Goal: Transaction & Acquisition: Book appointment/travel/reservation

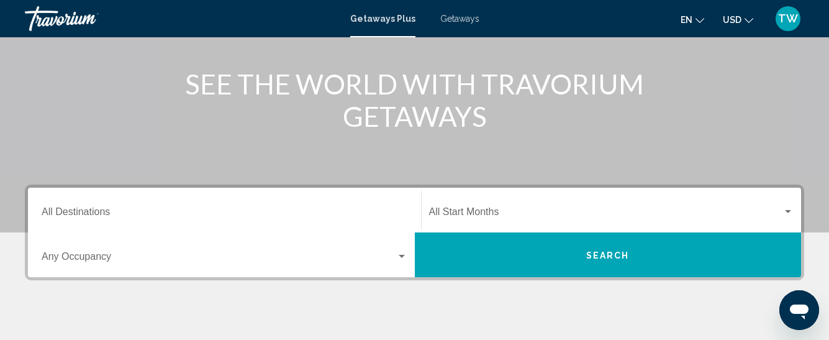
scroll to position [145, 0]
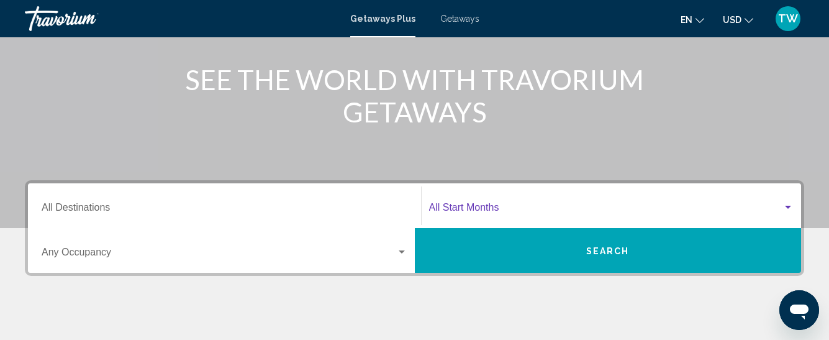
click at [789, 206] on div "Search widget" at bounding box center [788, 207] width 6 height 3
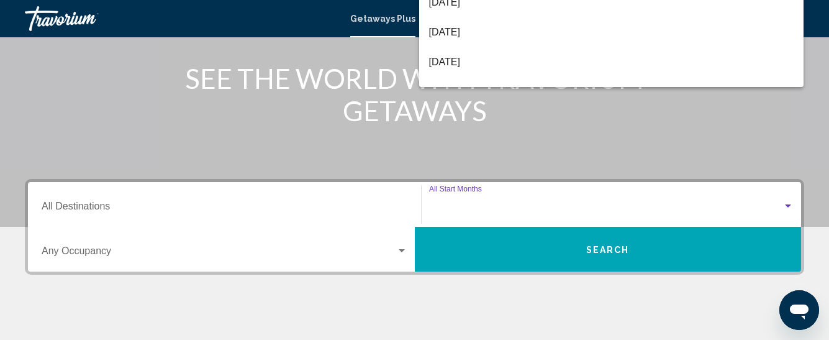
scroll to position [285, 0]
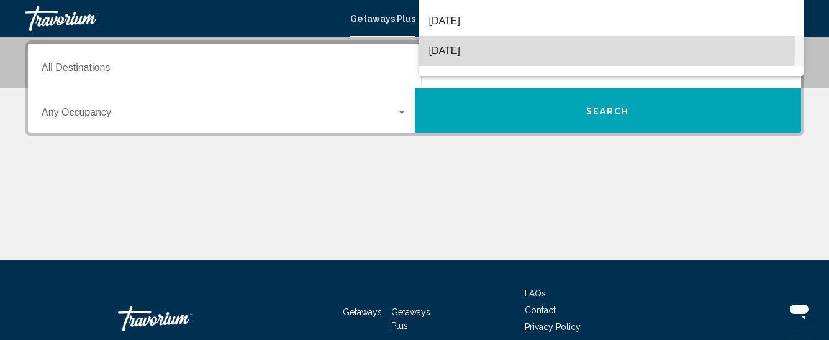
click at [475, 48] on span "[DATE]" at bounding box center [611, 51] width 365 height 30
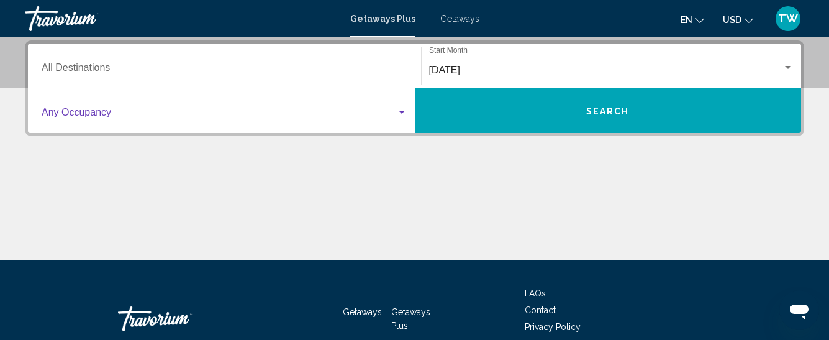
click at [401, 111] on div "Search widget" at bounding box center [402, 112] width 6 height 3
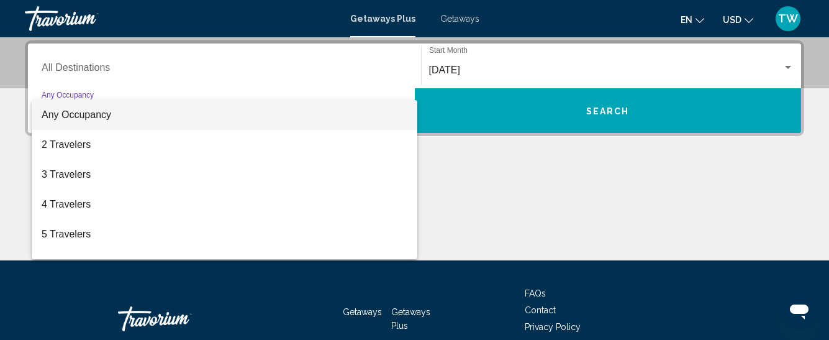
click at [615, 112] on div at bounding box center [414, 170] width 829 height 340
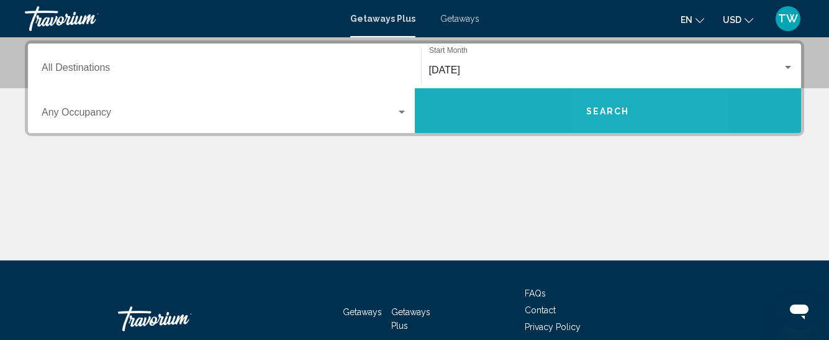
click at [610, 109] on span "Search" at bounding box center [608, 111] width 43 height 10
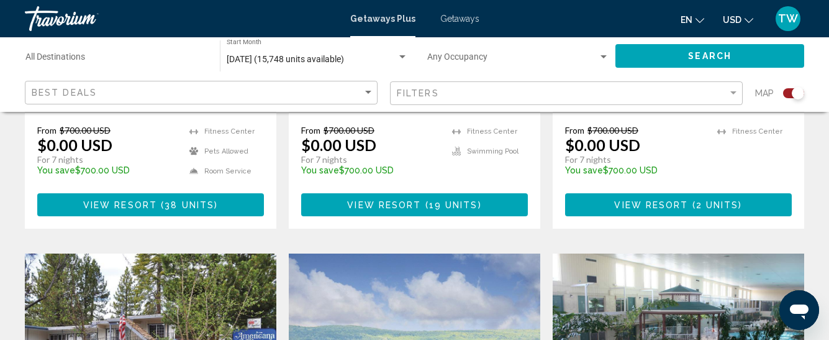
scroll to position [764, 0]
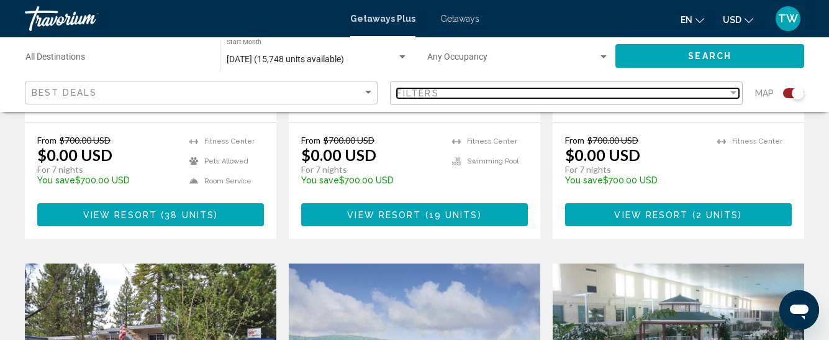
click at [734, 92] on div "Filter" at bounding box center [734, 92] width 6 height 3
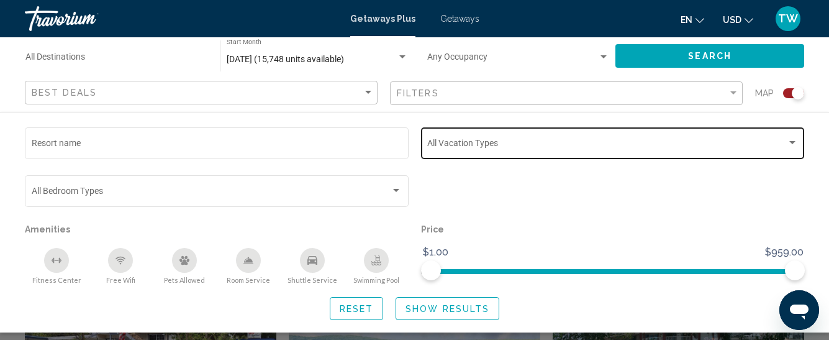
click at [793, 140] on div "Search widget" at bounding box center [792, 143] width 11 height 10
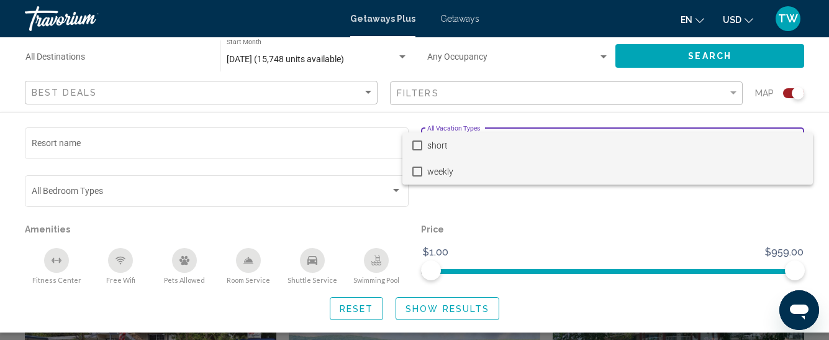
drag, startPoint x: 793, startPoint y: 140, endPoint x: 429, endPoint y: 162, distance: 364.7
click at [593, 111] on div "short weekly" at bounding box center [414, 170] width 829 height 340
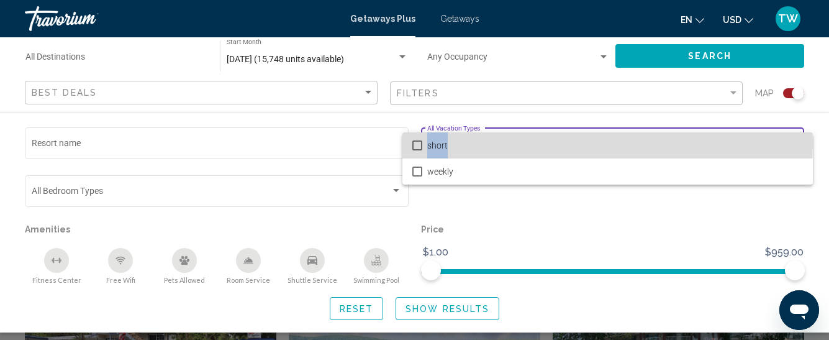
click at [417, 144] on mat-pseudo-checkbox at bounding box center [418, 145] width 10 height 10
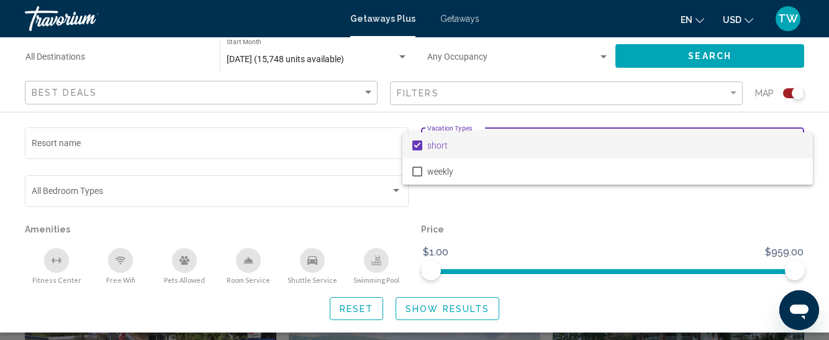
click at [434, 306] on div at bounding box center [414, 170] width 829 height 340
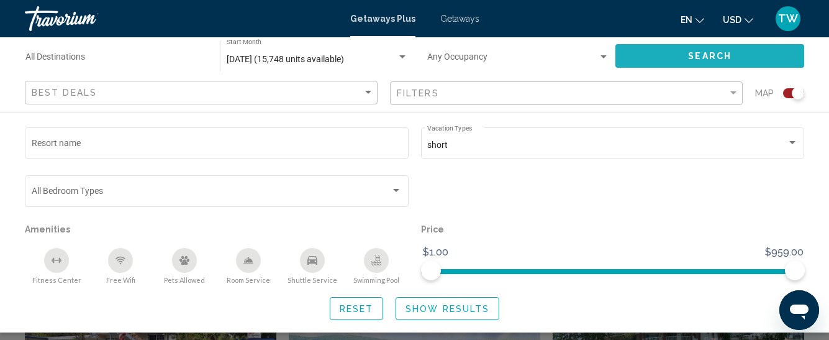
click at [725, 52] on span "Search" at bounding box center [709, 57] width 43 height 10
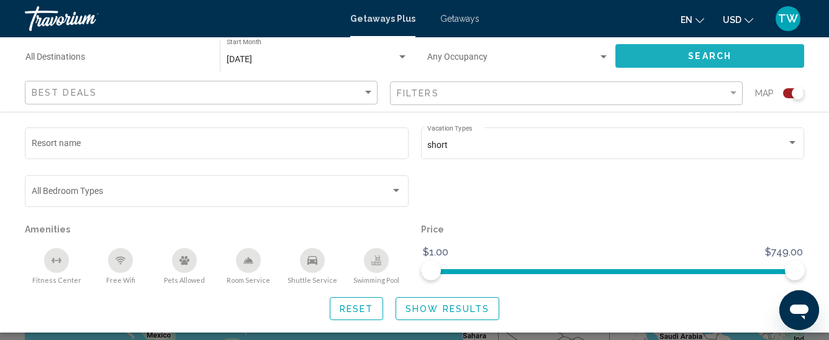
click at [675, 64] on button "Search" at bounding box center [710, 55] width 189 height 23
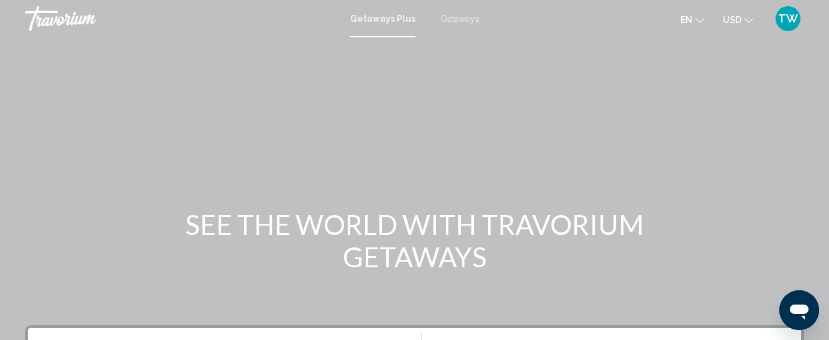
click at [464, 17] on span "Getaways" at bounding box center [460, 19] width 39 height 10
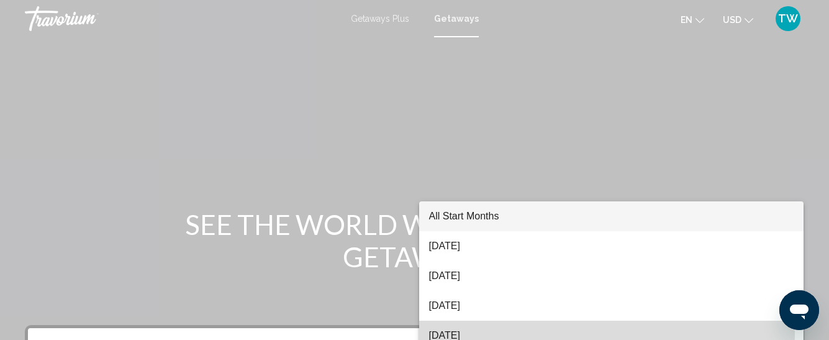
click at [458, 335] on span "[DATE]" at bounding box center [611, 336] width 365 height 30
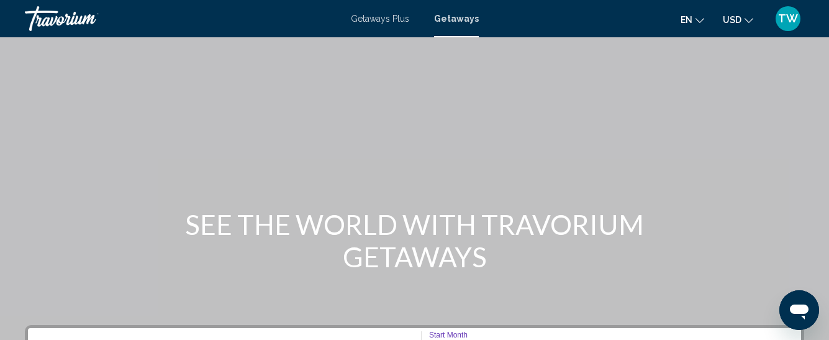
scroll to position [185, 0]
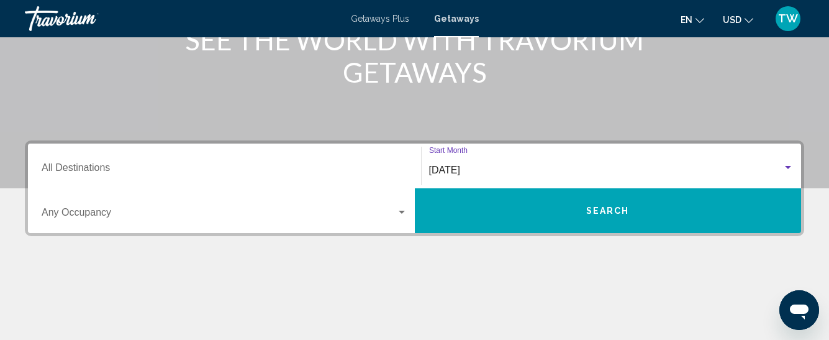
click at [610, 209] on span "Search" at bounding box center [608, 211] width 43 height 10
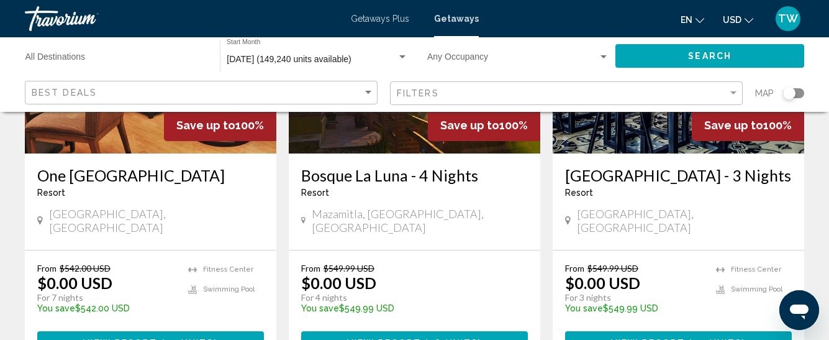
scroll to position [1601, 0]
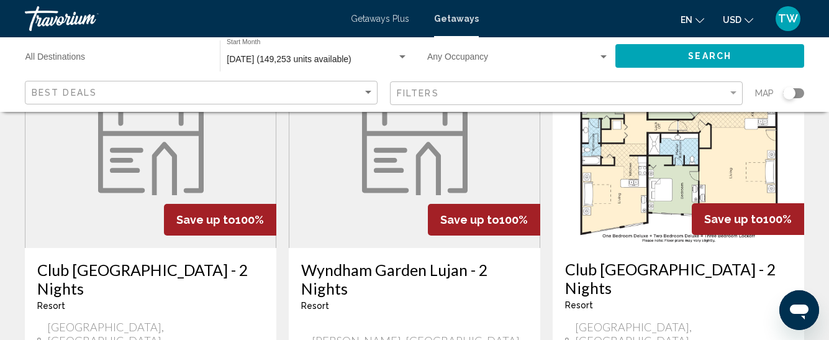
scroll to position [564, 0]
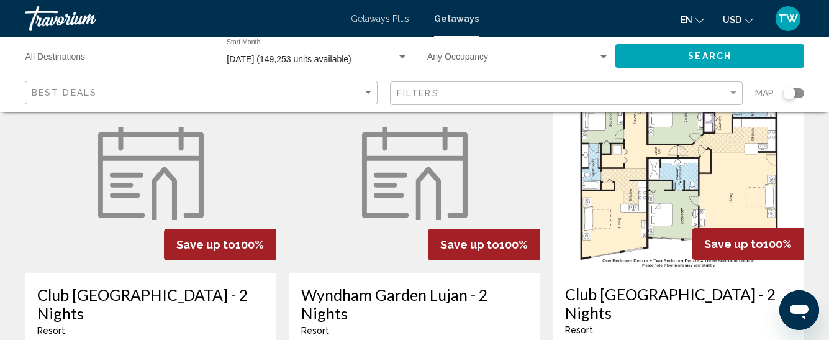
click at [624, 176] on img "Main content" at bounding box center [679, 172] width 252 height 199
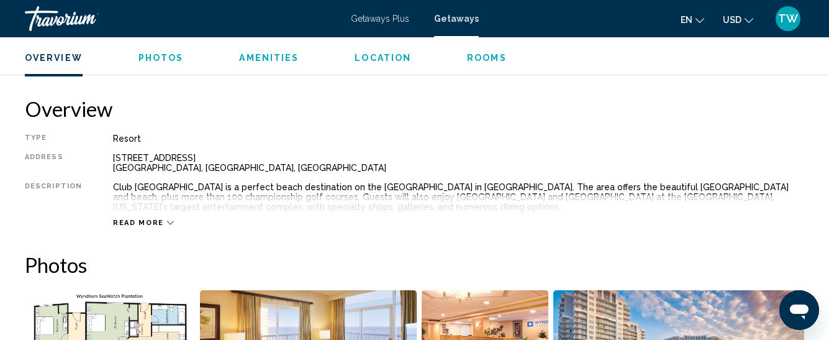
scroll to position [631, 0]
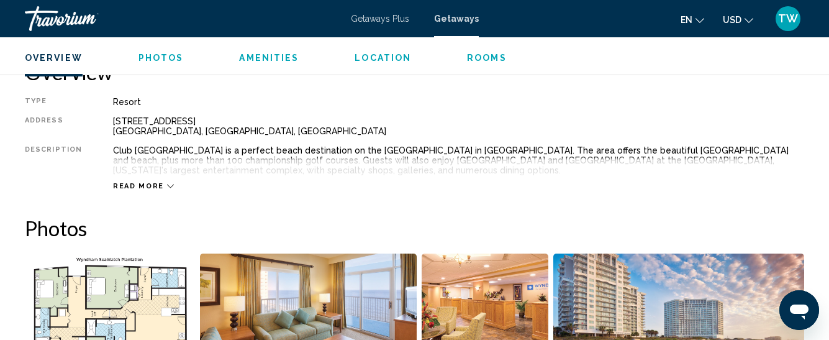
click at [167, 186] on icon "Main content" at bounding box center [170, 186] width 7 height 7
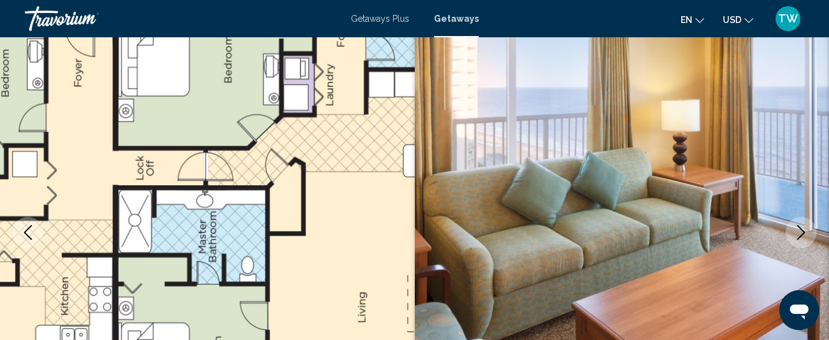
scroll to position [0, 0]
